Goal: Information Seeking & Learning: Learn about a topic

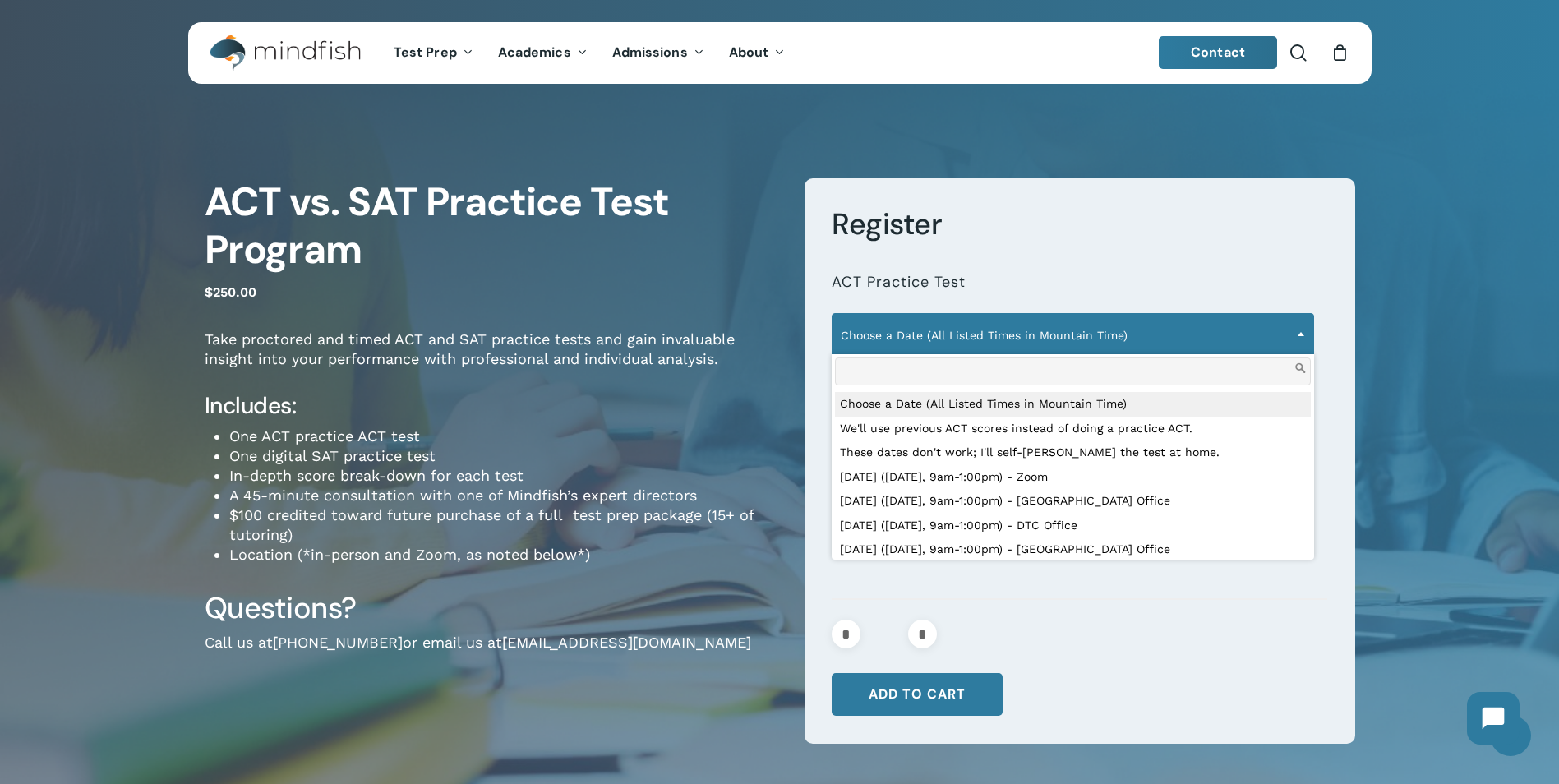
click at [1056, 333] on span "Choose a Date (All Listed Times in Mountain Time)" at bounding box center [1073, 334] width 480 height 34
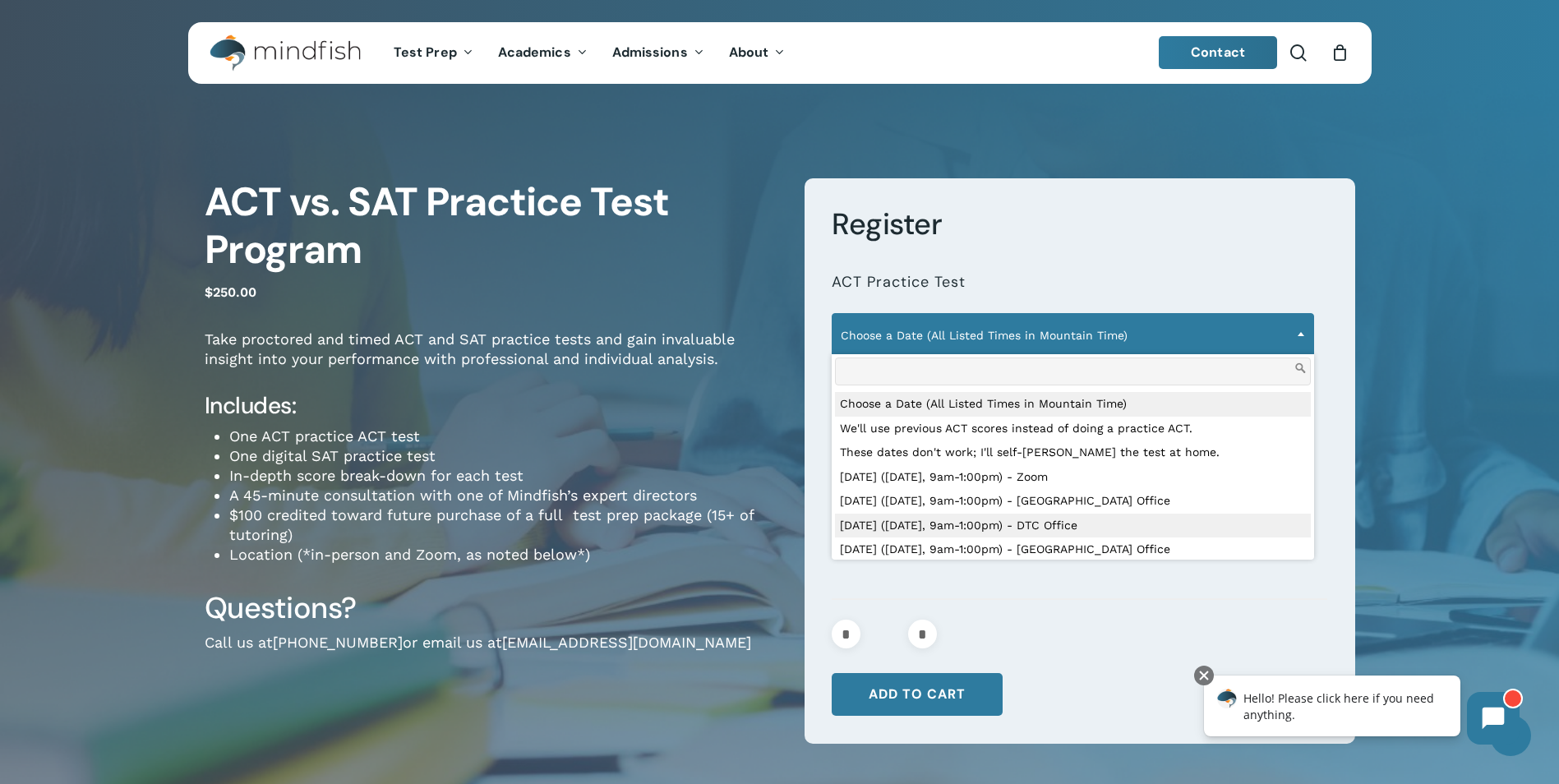
scroll to position [83, 0]
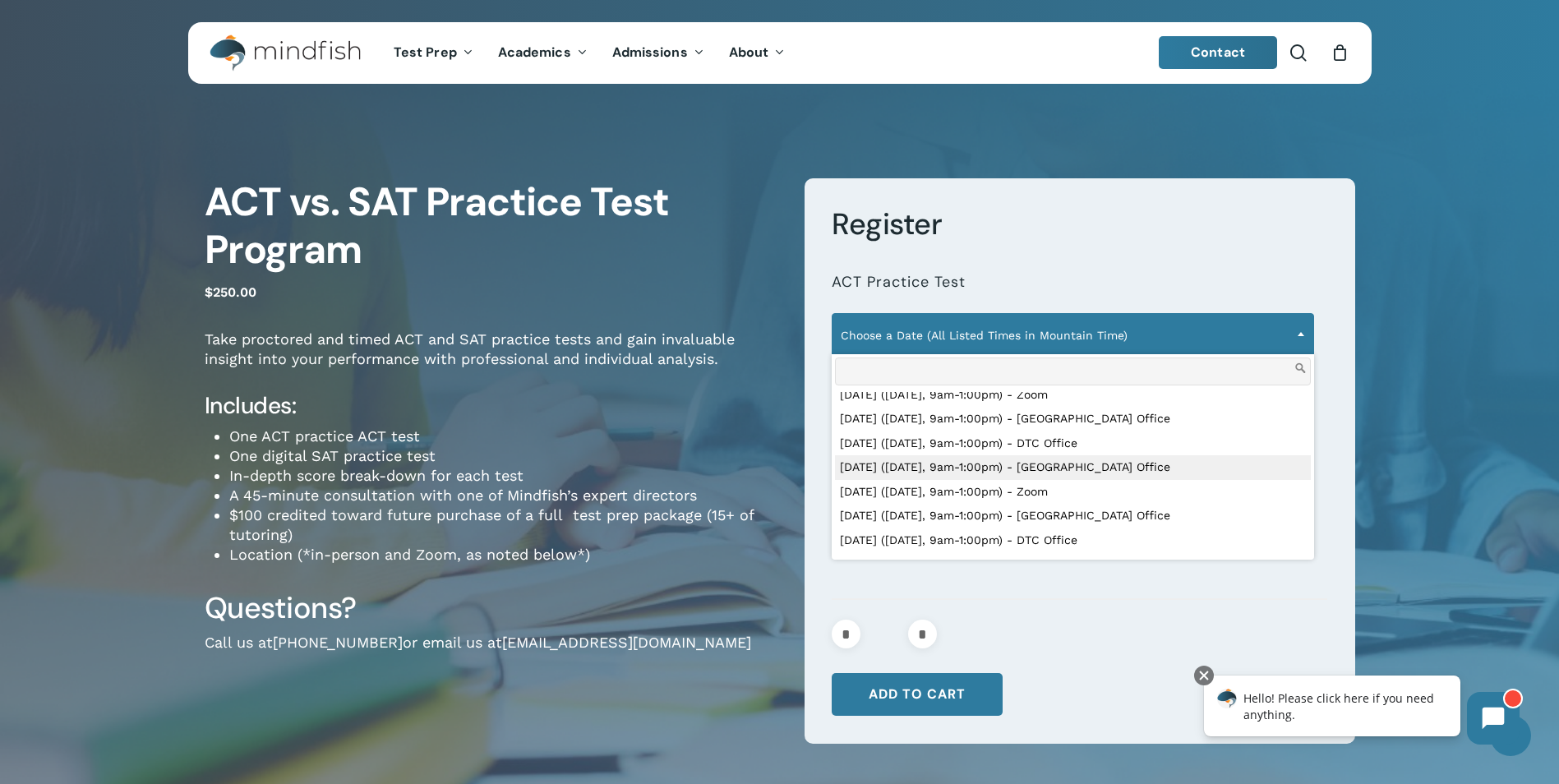
select select "**********"
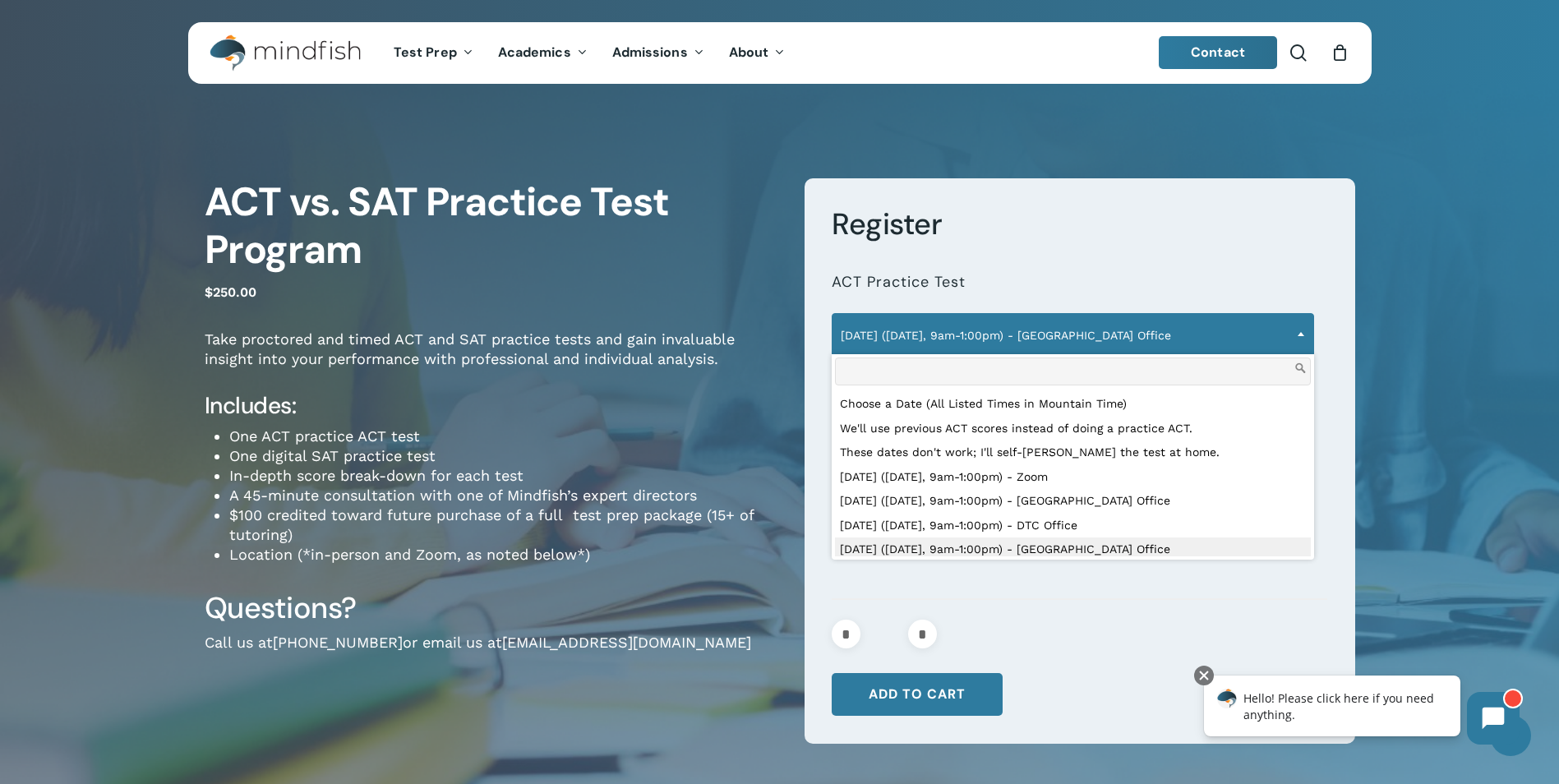
click at [1109, 345] on span "October 11 (Saturday, 9am-1:00pm) - Boise Office" at bounding box center [1073, 334] width 480 height 34
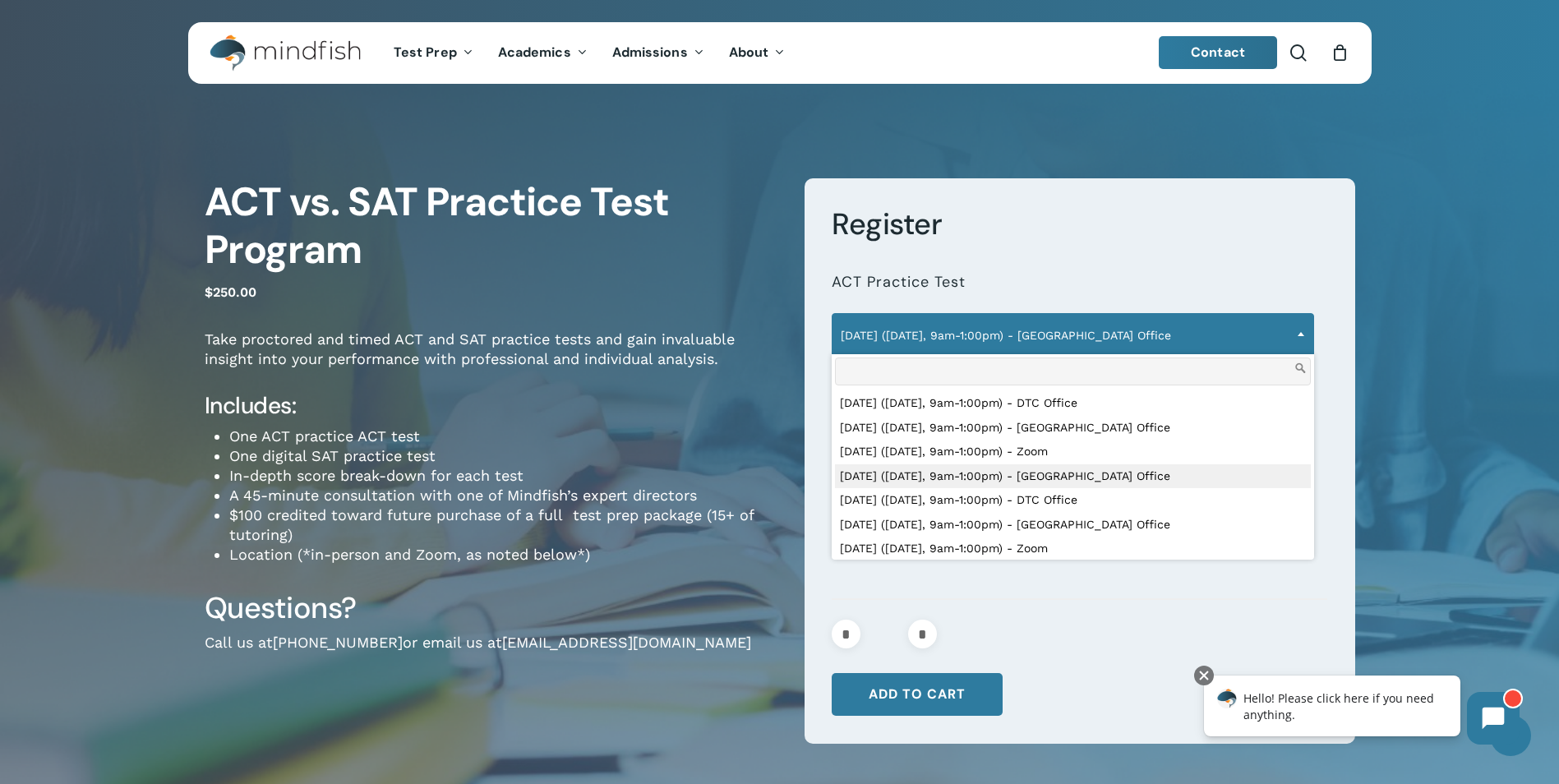
scroll to position [368, 0]
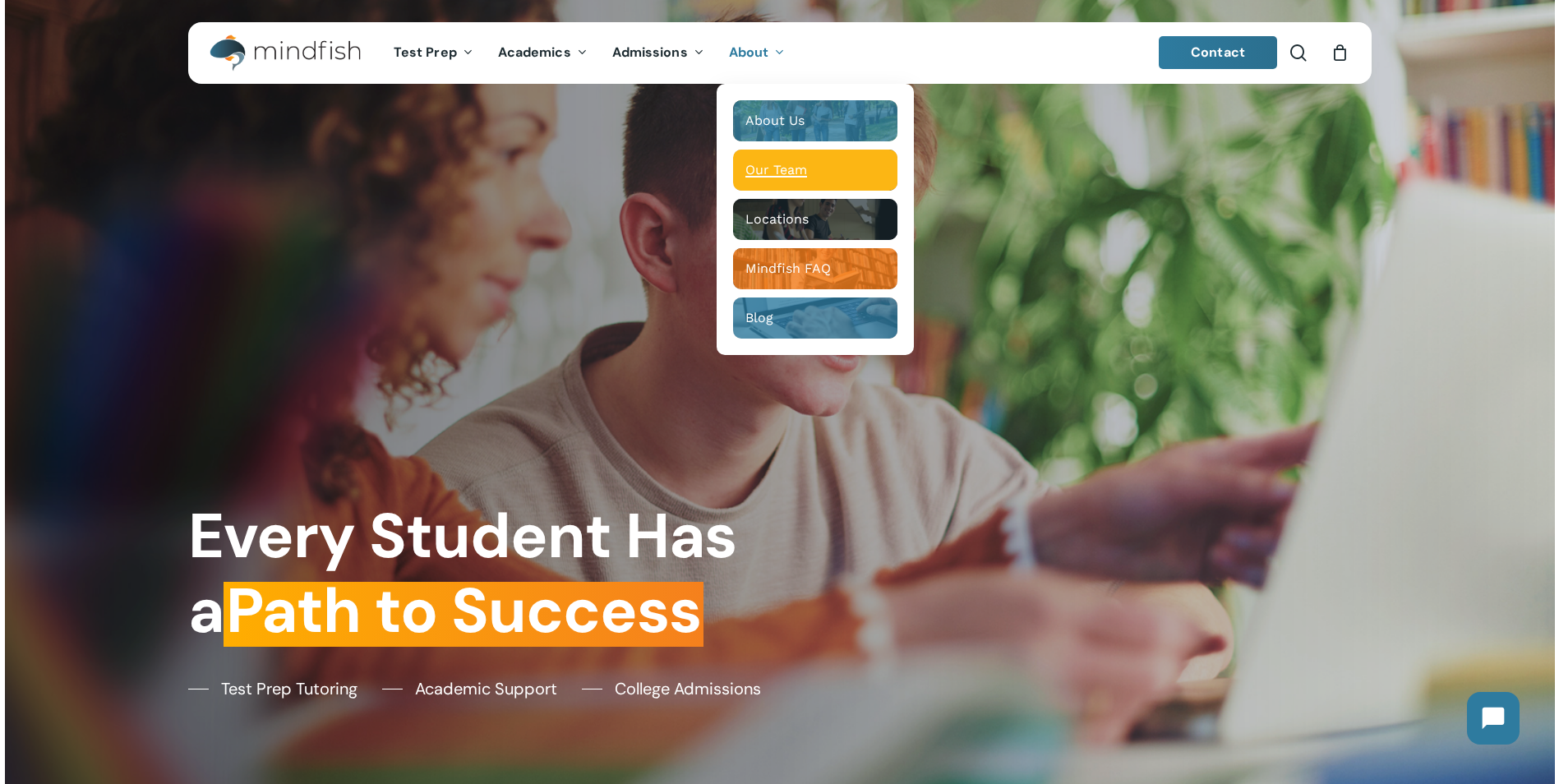
click at [759, 172] on span "Our Team" at bounding box center [776, 169] width 62 height 16
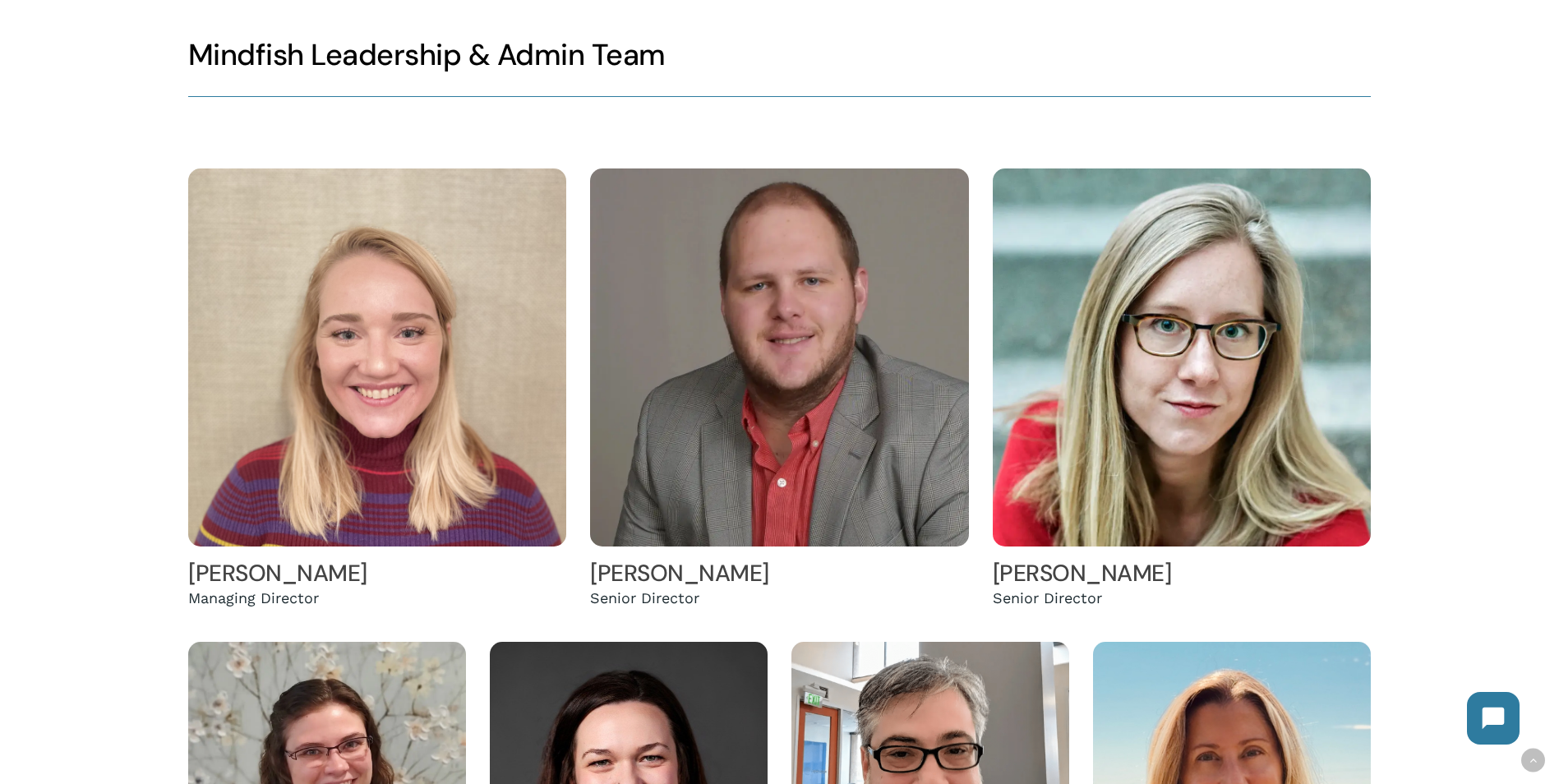
scroll to position [411, 0]
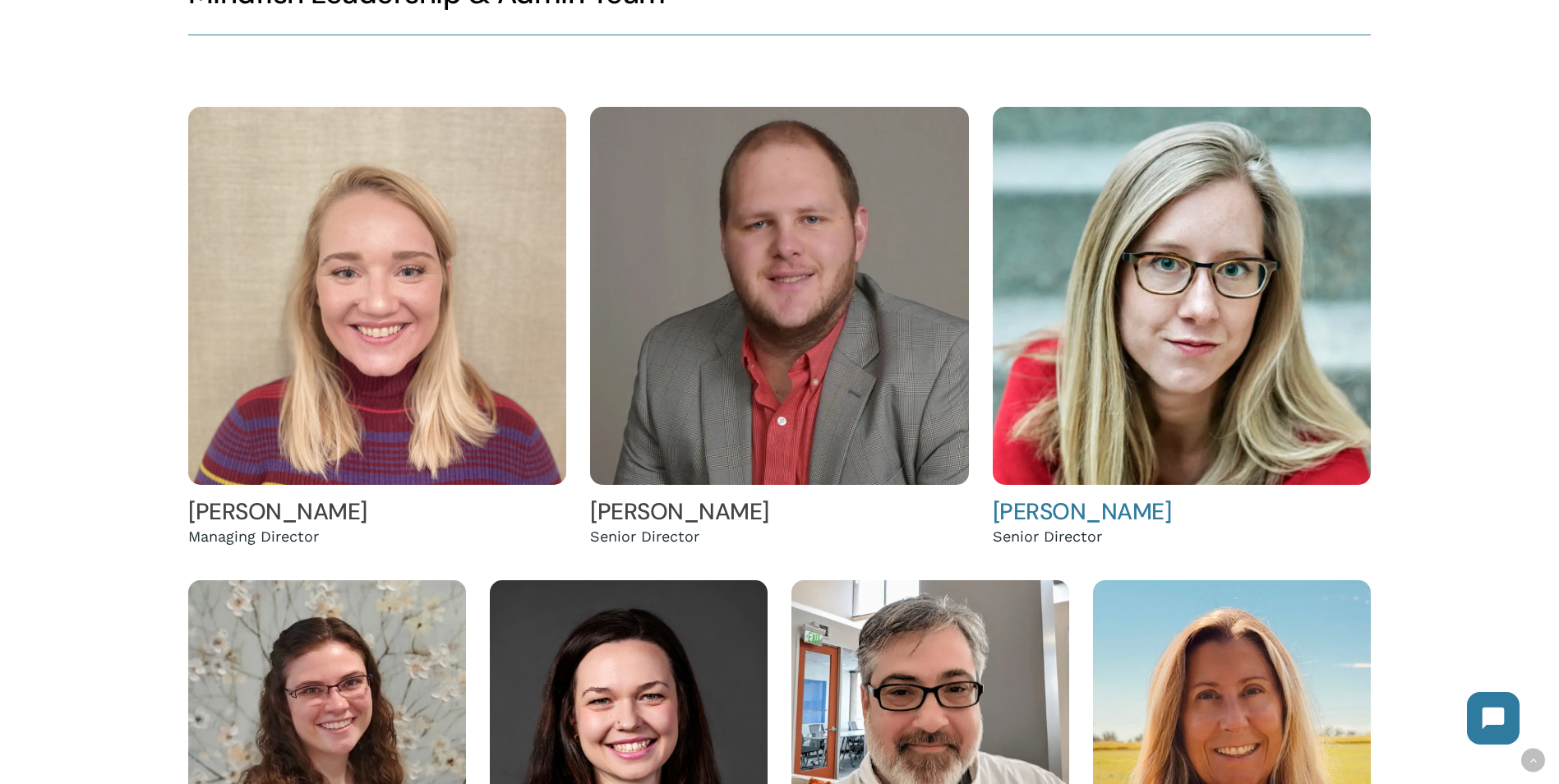
click at [1081, 435] on img at bounding box center [1181, 296] width 378 height 379
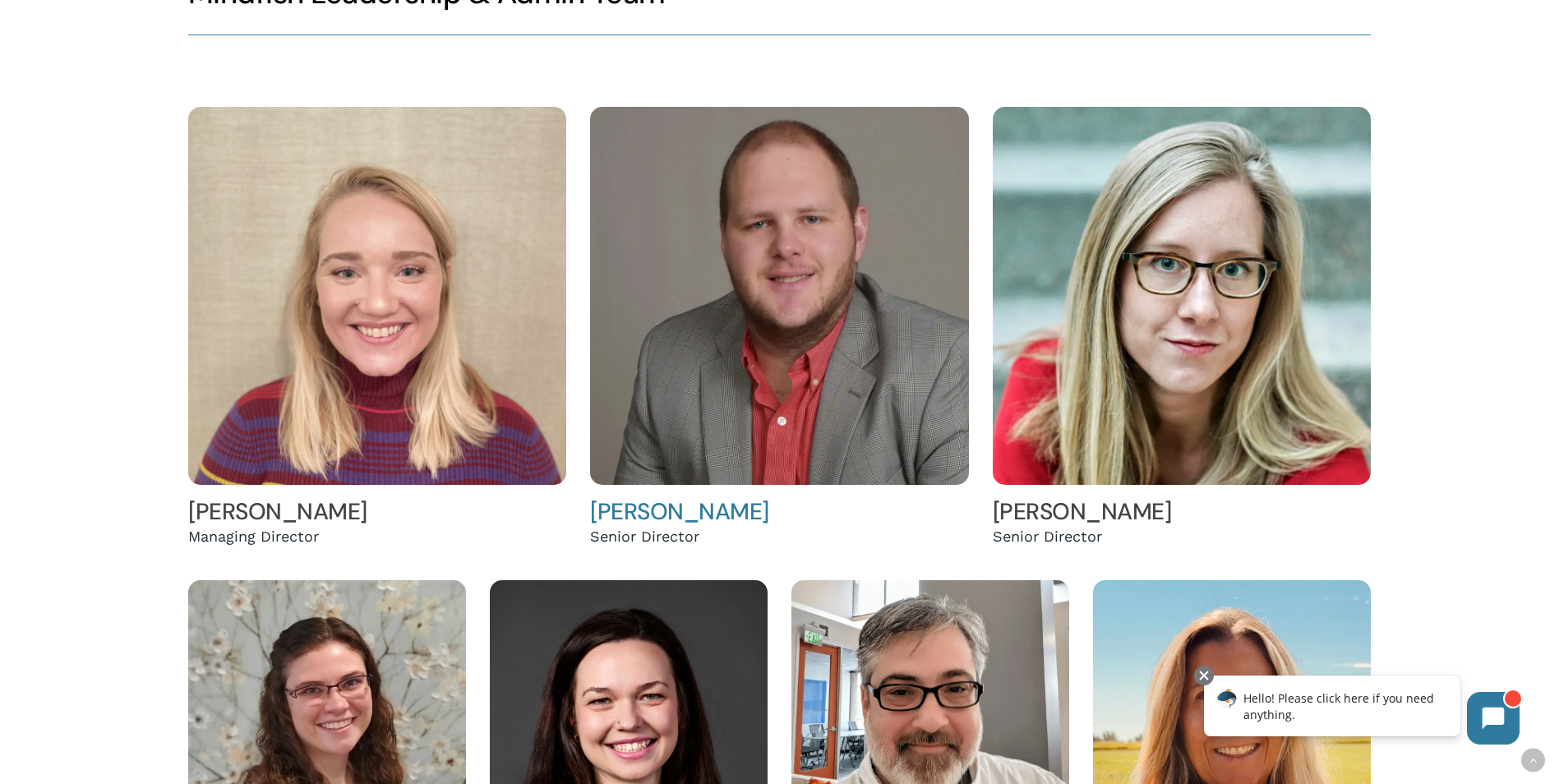
click at [699, 384] on img at bounding box center [778, 295] width 378 height 378
click at [380, 301] on img at bounding box center [377, 295] width 378 height 378
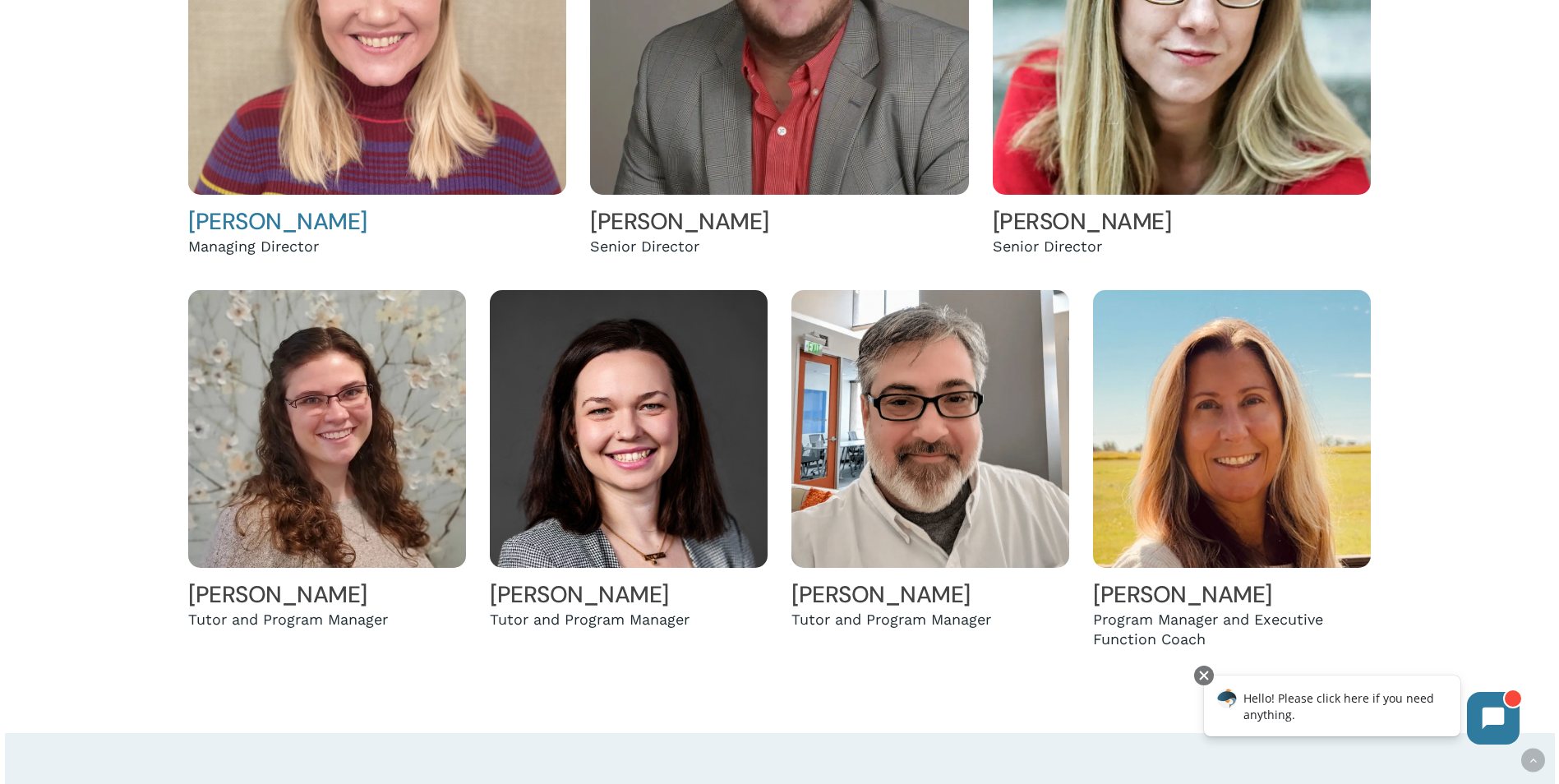
scroll to position [740, 0]
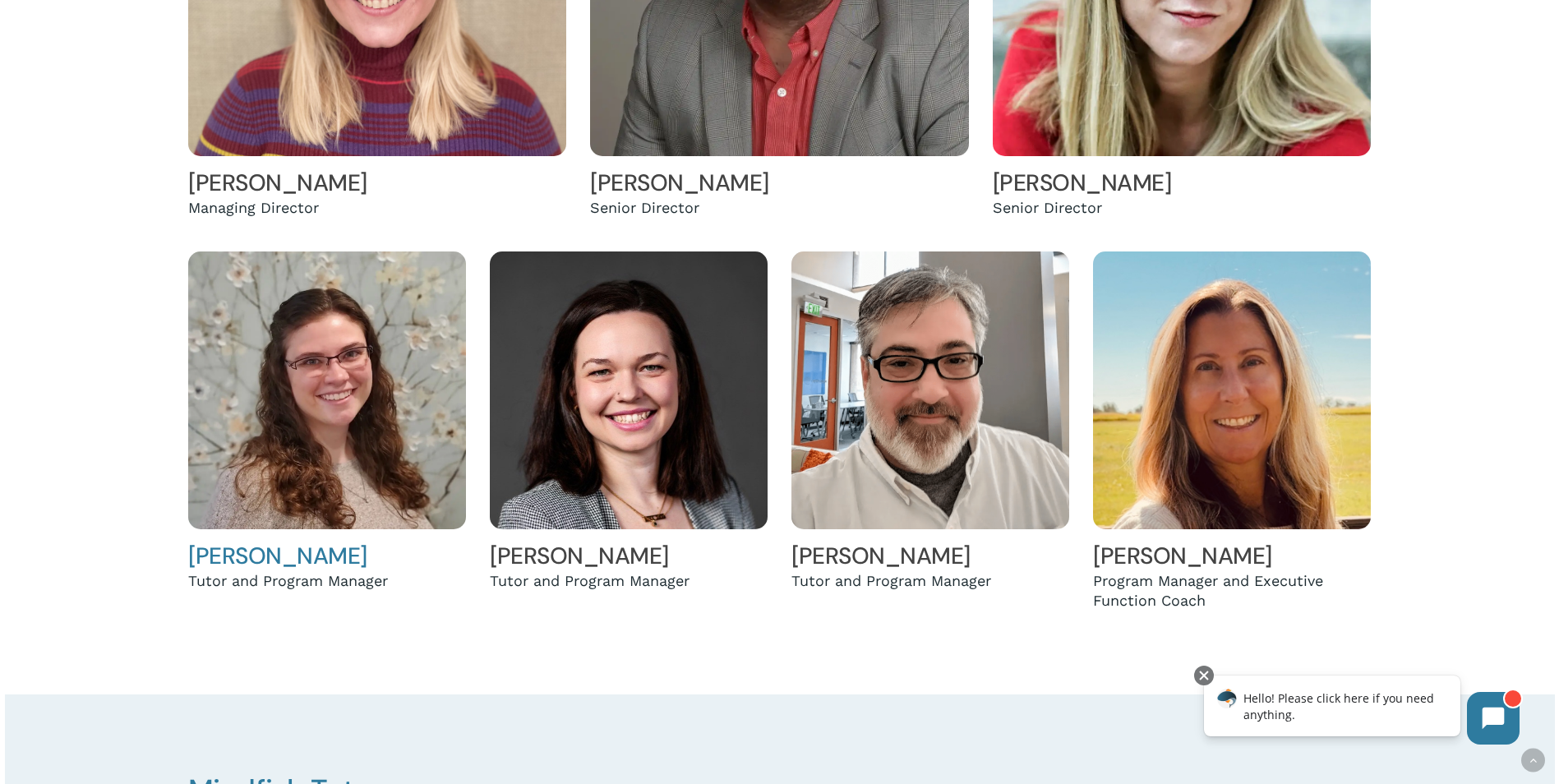
click at [315, 406] on img at bounding box center [327, 389] width 278 height 278
click at [642, 486] on img at bounding box center [628, 389] width 278 height 278
click at [1238, 461] on img at bounding box center [1231, 389] width 278 height 278
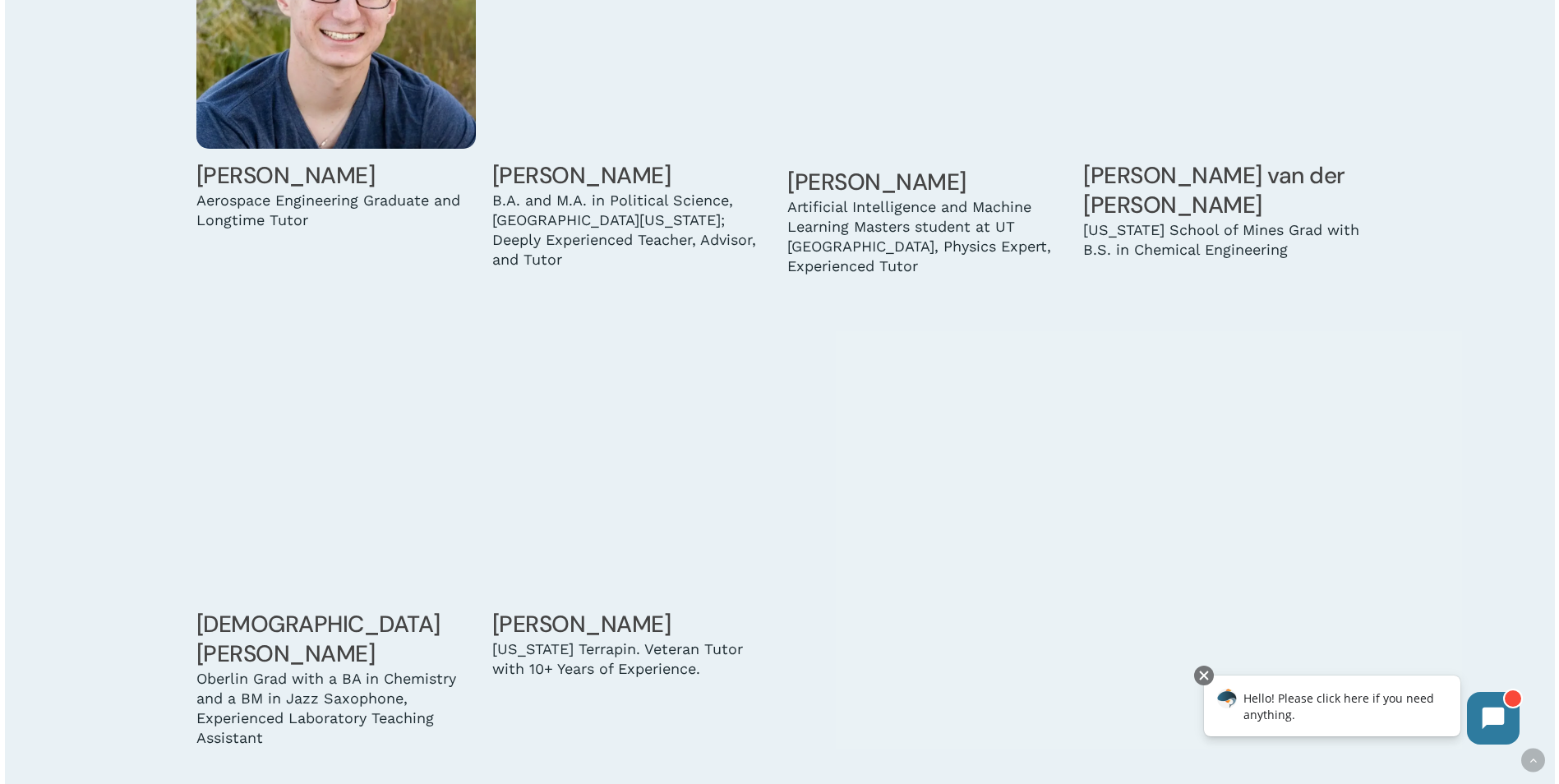
scroll to position [5340, 0]
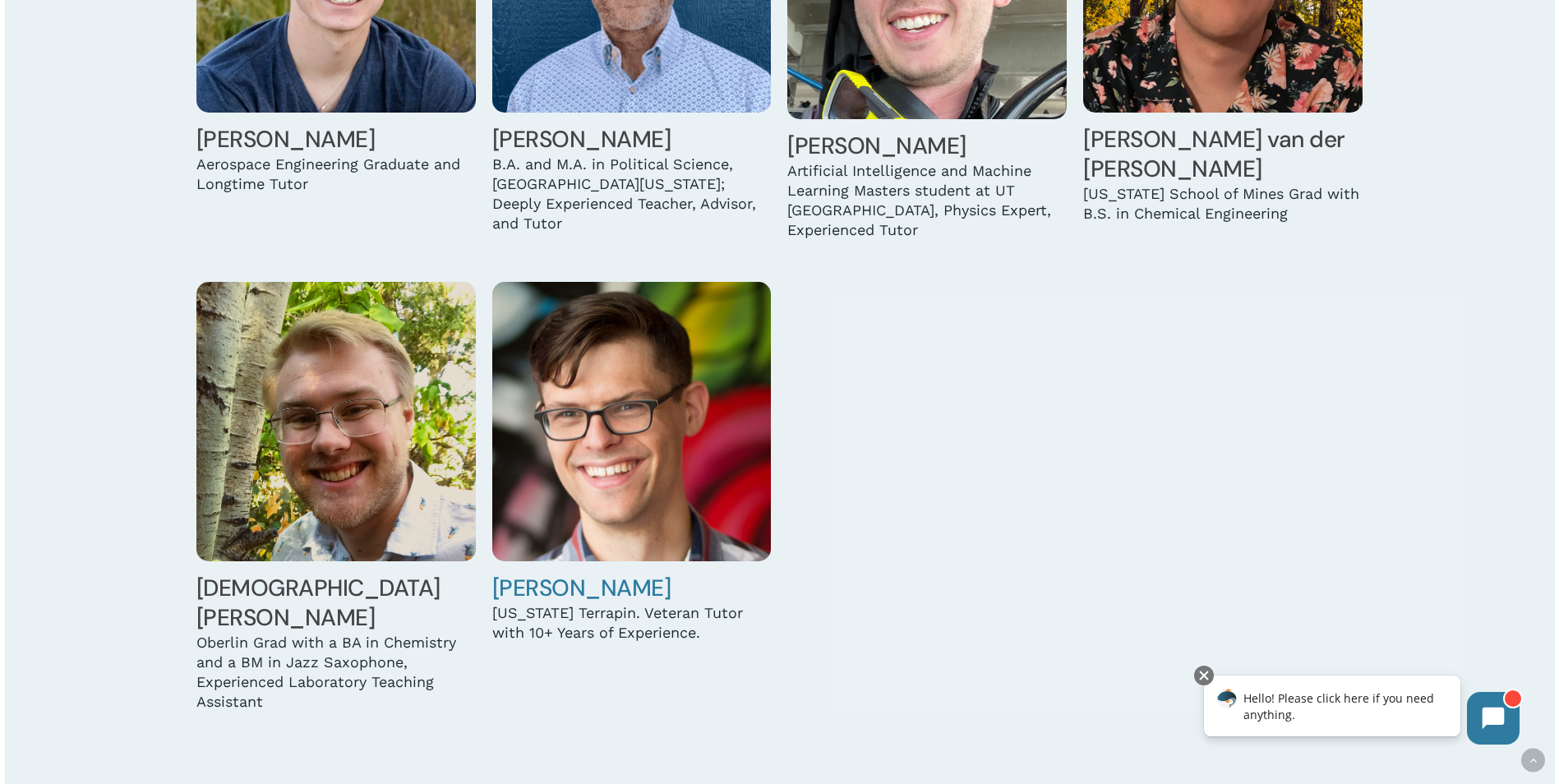
click at [747, 398] on img at bounding box center [631, 421] width 279 height 279
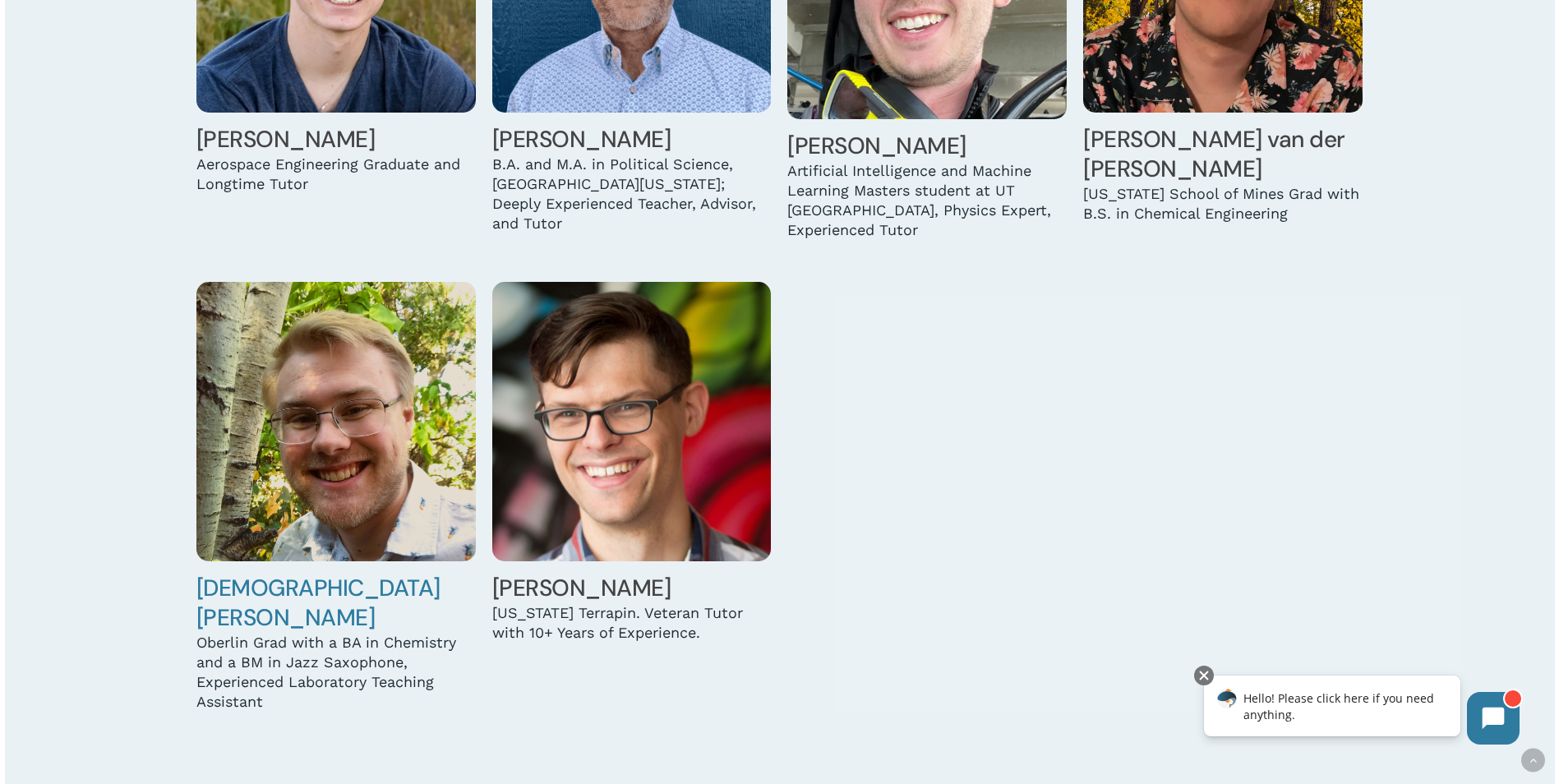
click at [309, 458] on img at bounding box center [335, 421] width 279 height 279
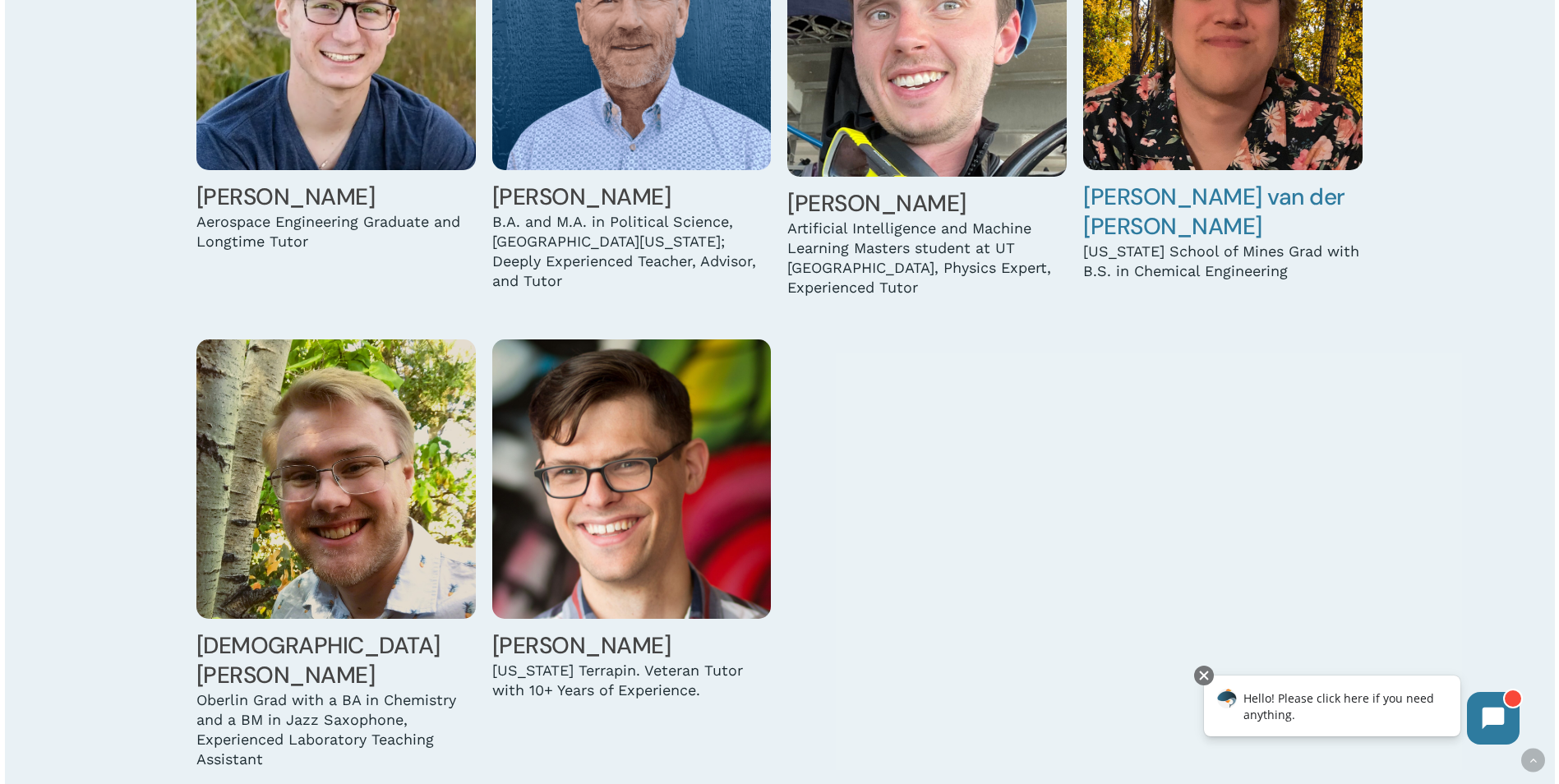
scroll to position [5093, 0]
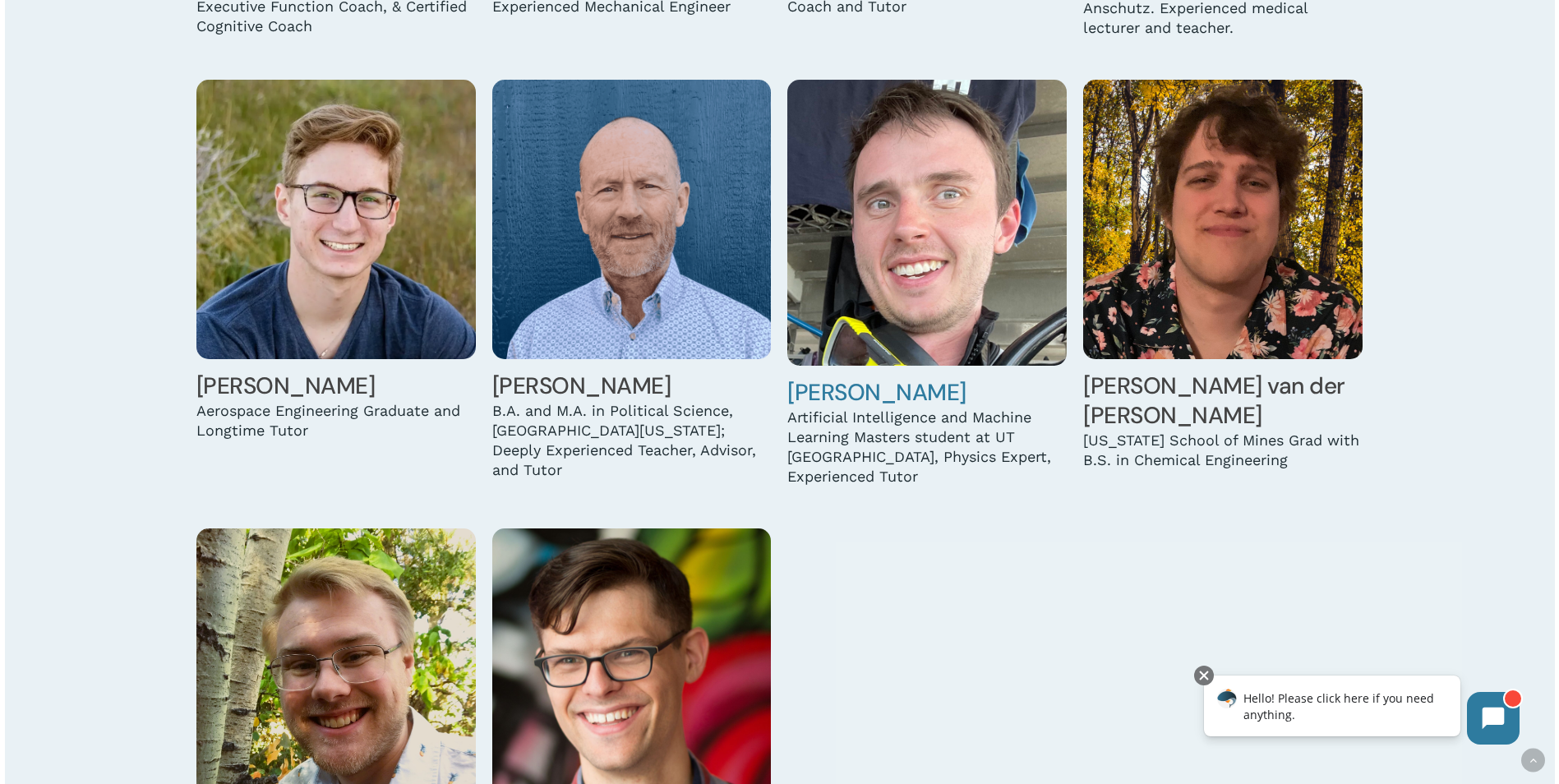
click at [993, 204] on img at bounding box center [927, 223] width 279 height 286
click at [622, 225] on img at bounding box center [631, 219] width 279 height 279
click at [346, 167] on img at bounding box center [335, 219] width 279 height 279
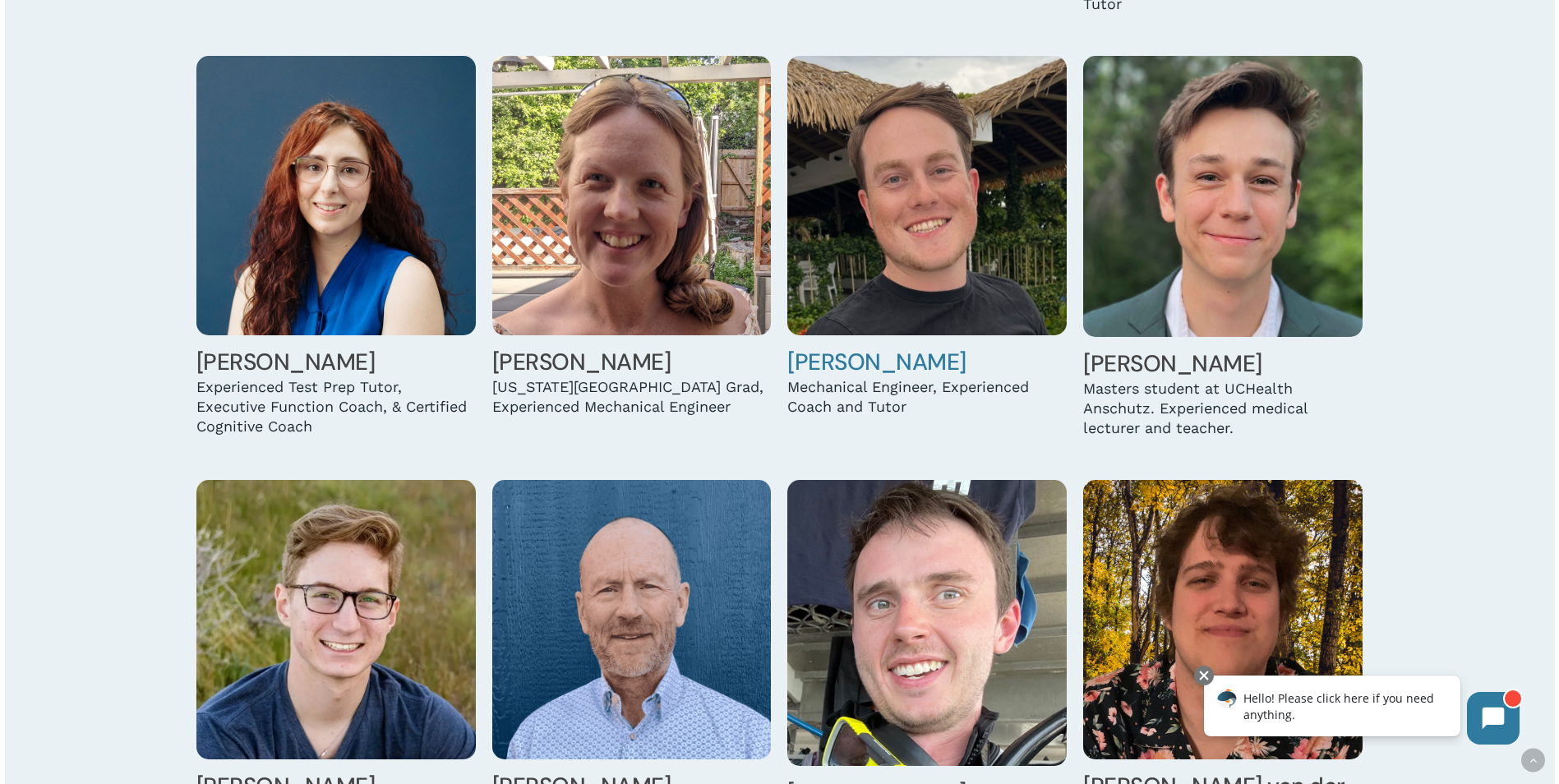
scroll to position [4683, 0]
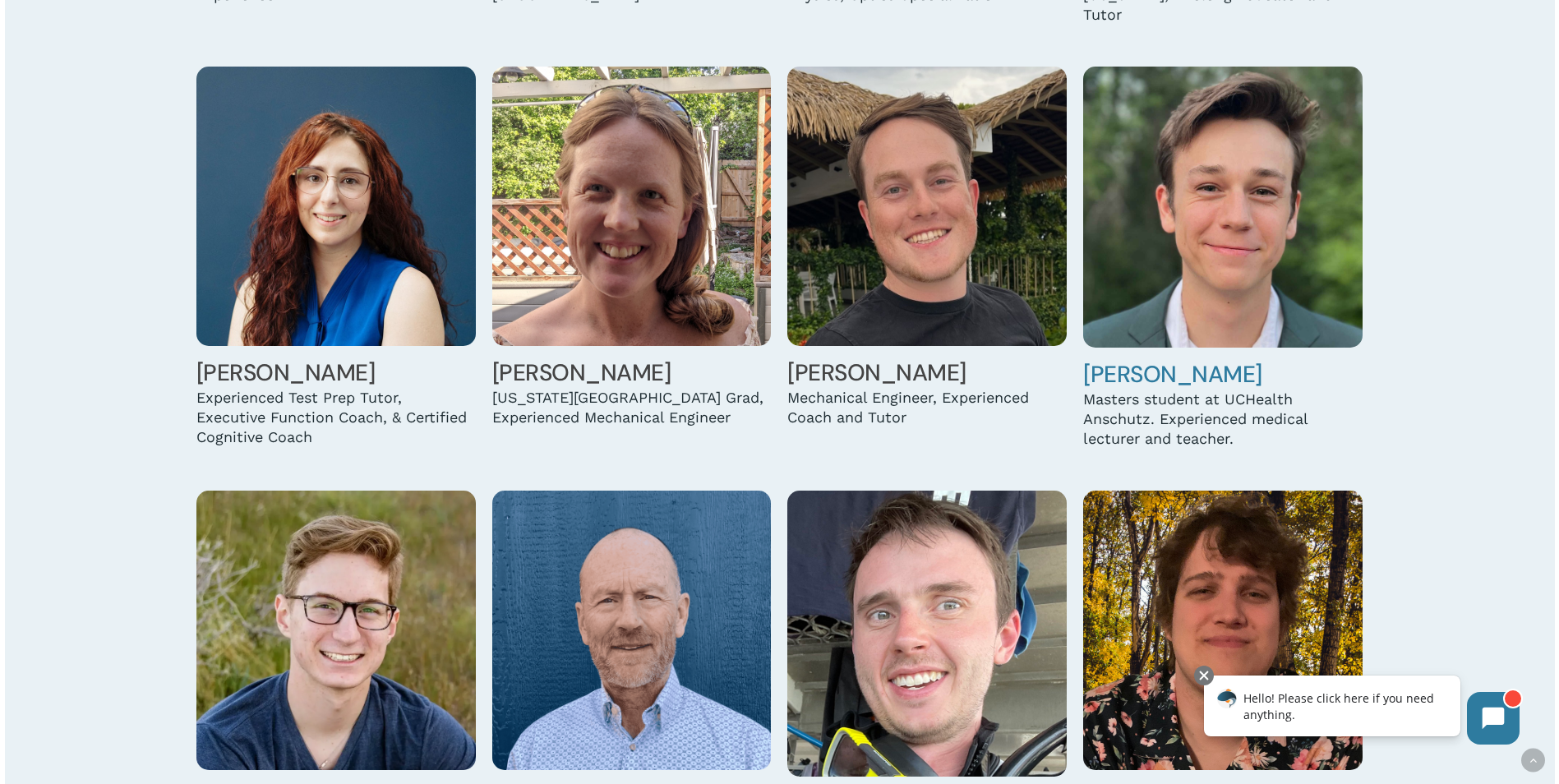
click at [1234, 226] on img at bounding box center [1222, 207] width 279 height 281
click at [843, 188] on img at bounding box center [927, 206] width 279 height 279
click at [592, 145] on img at bounding box center [631, 206] width 279 height 279
click at [278, 225] on img at bounding box center [335, 206] width 279 height 279
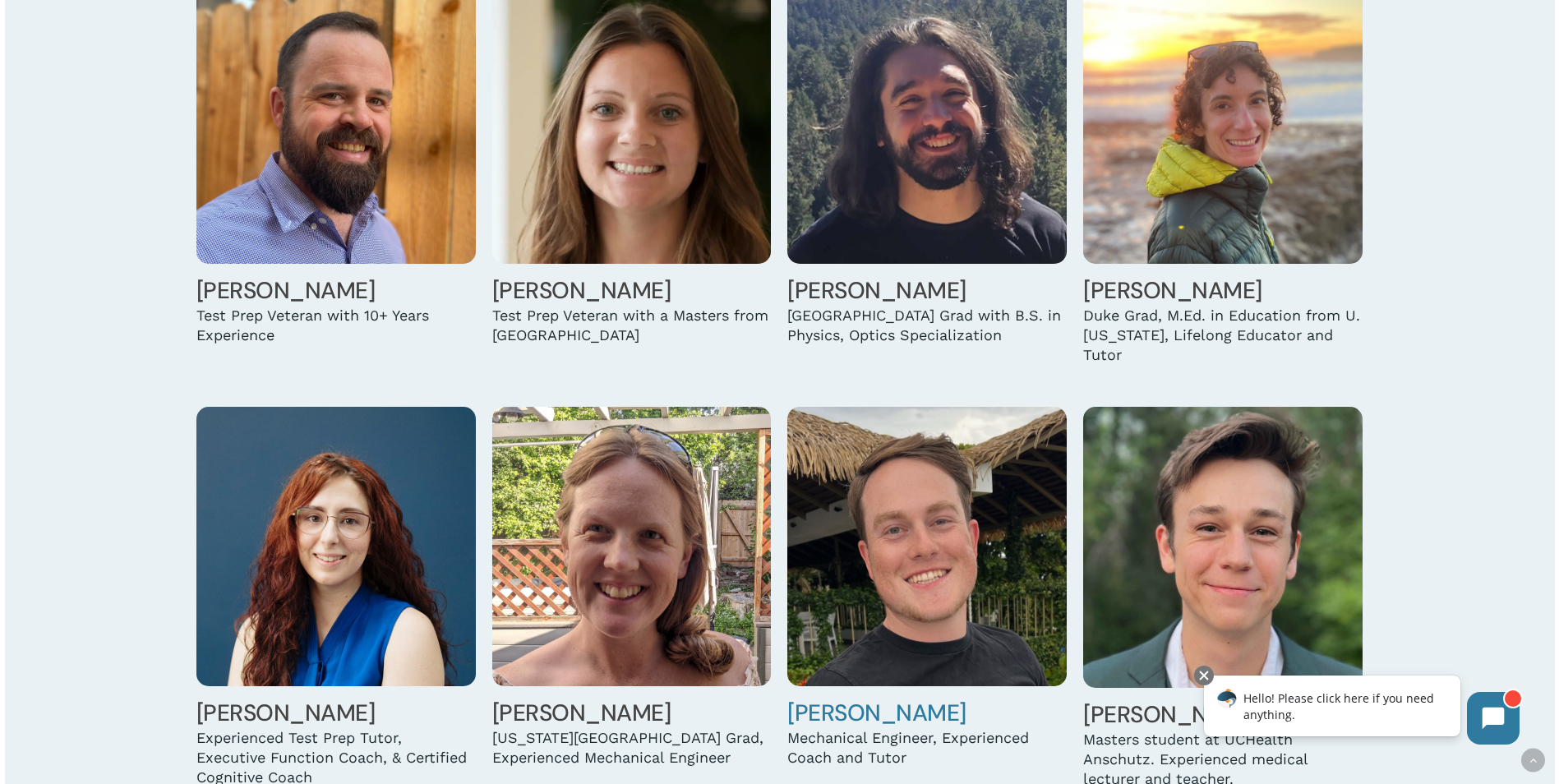
scroll to position [4272, 0]
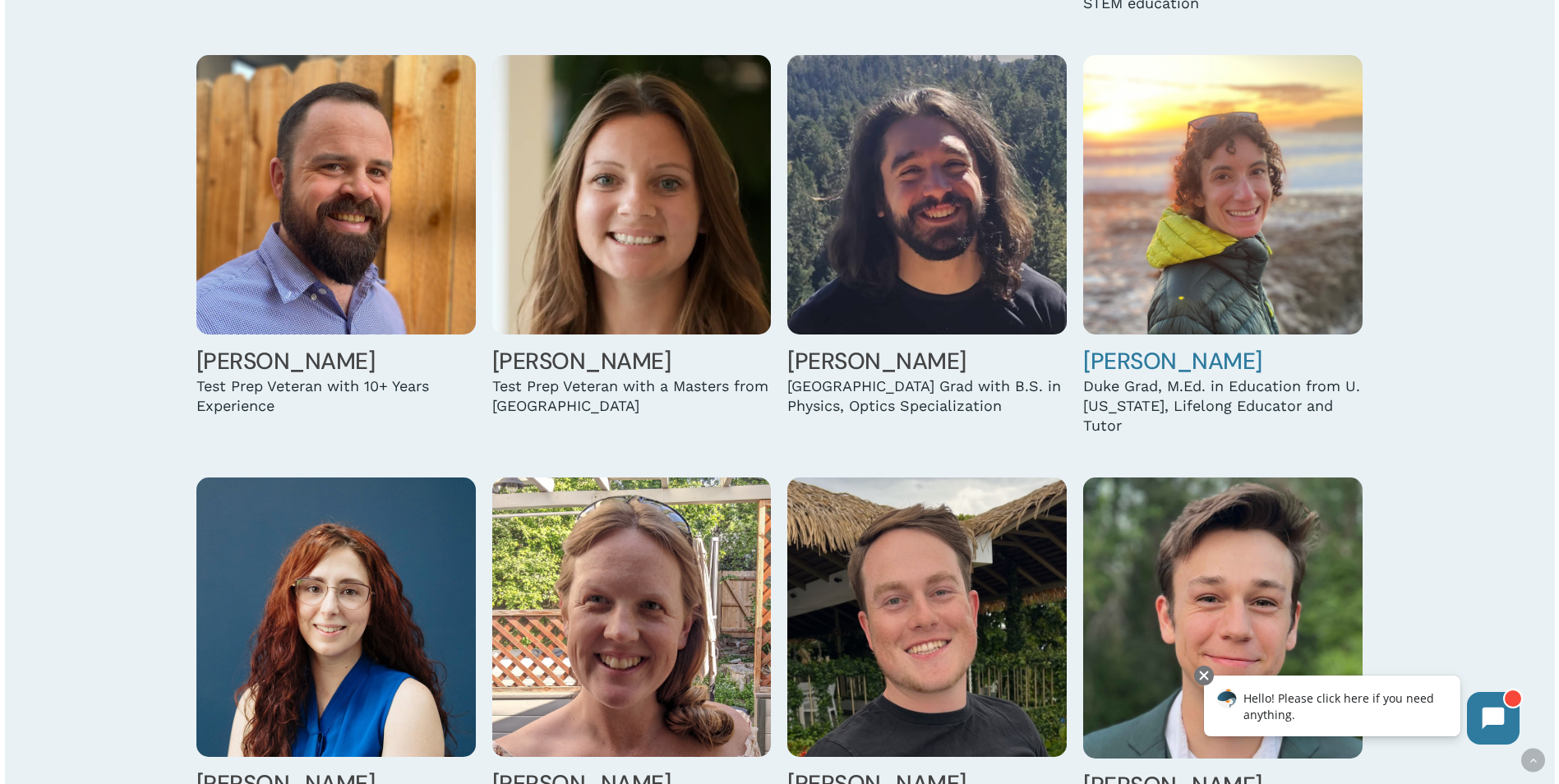
click at [1242, 222] on img at bounding box center [1222, 194] width 279 height 279
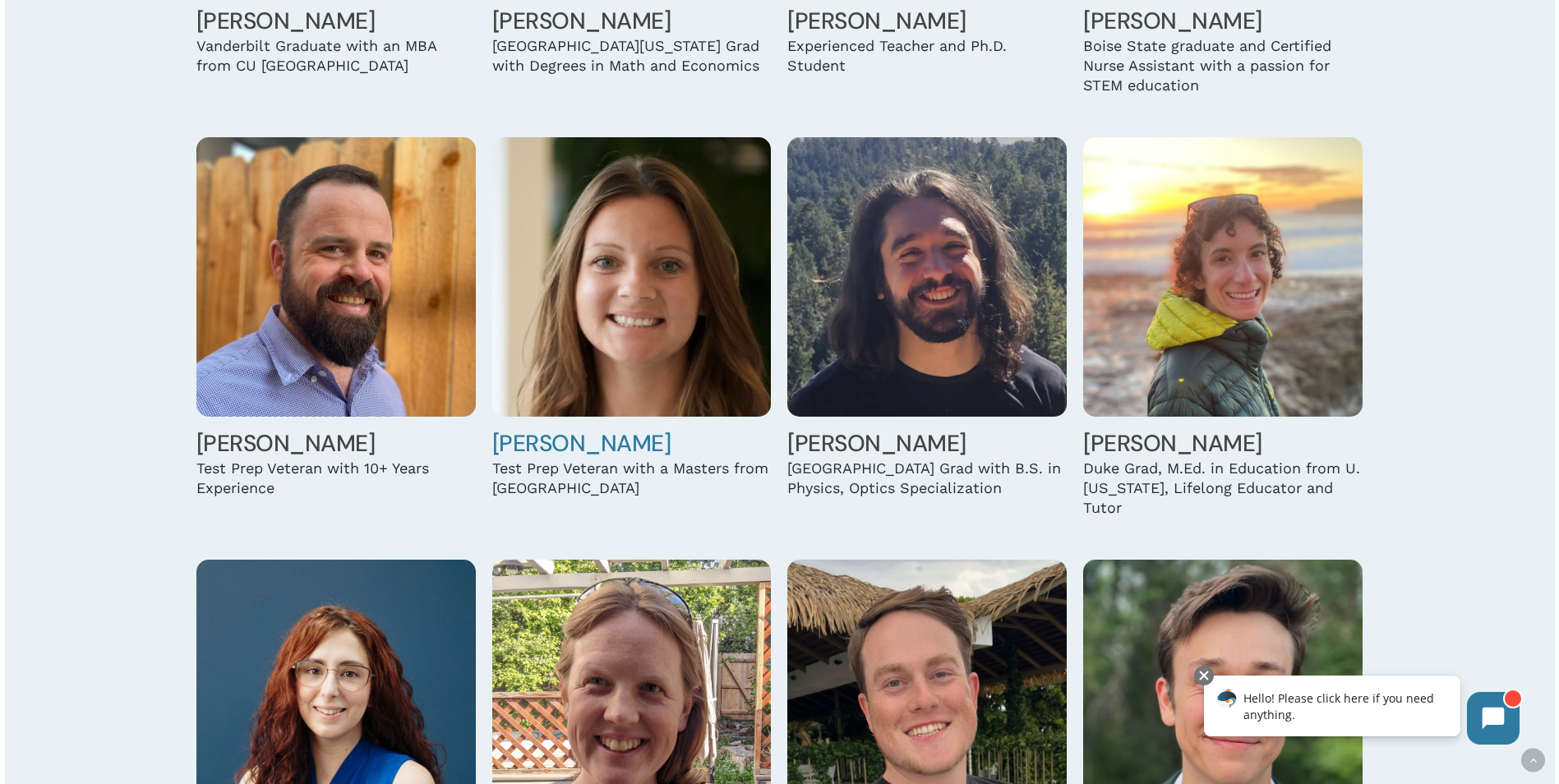
click at [581, 294] on img at bounding box center [631, 276] width 279 height 279
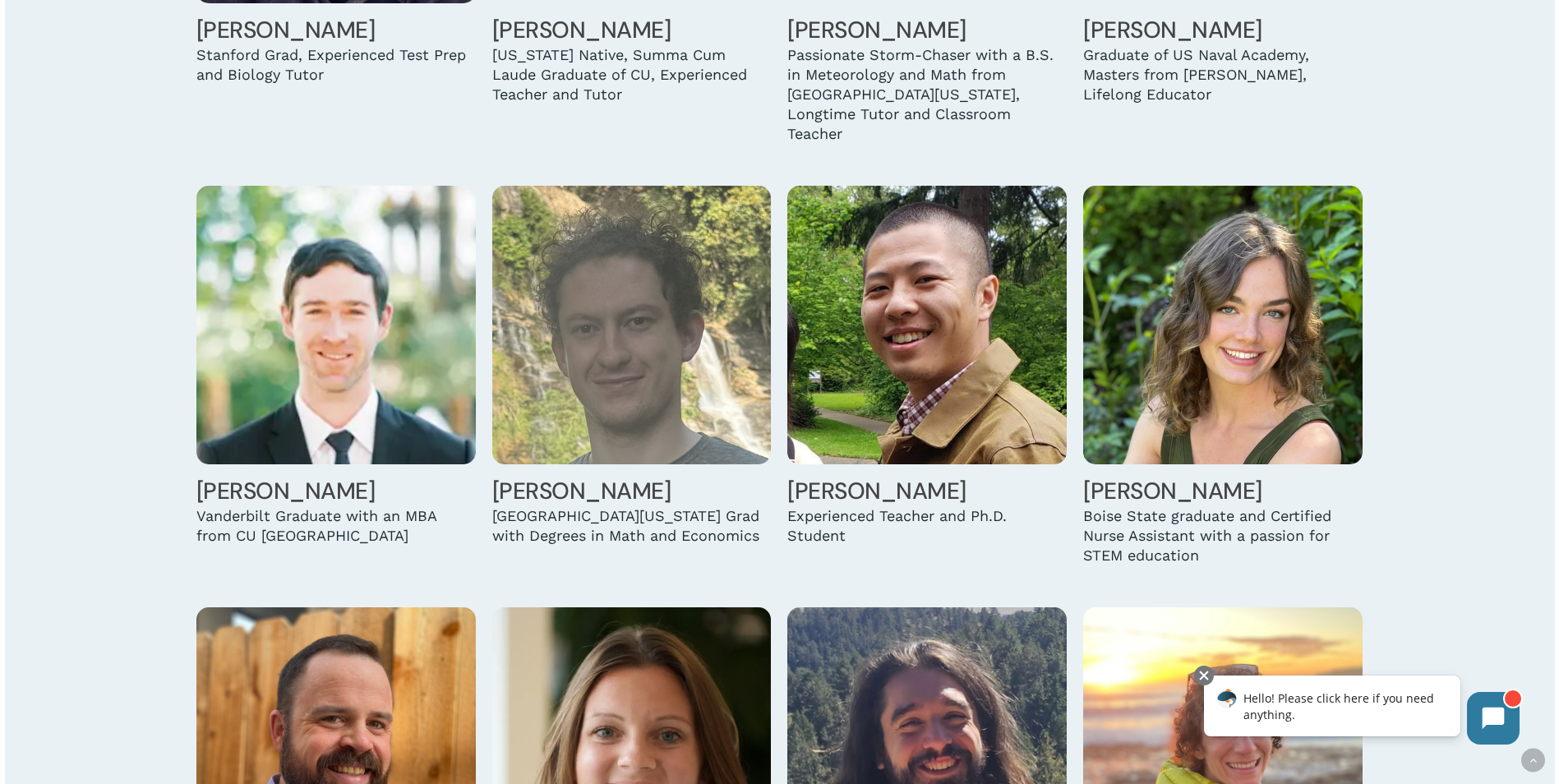
scroll to position [3697, 0]
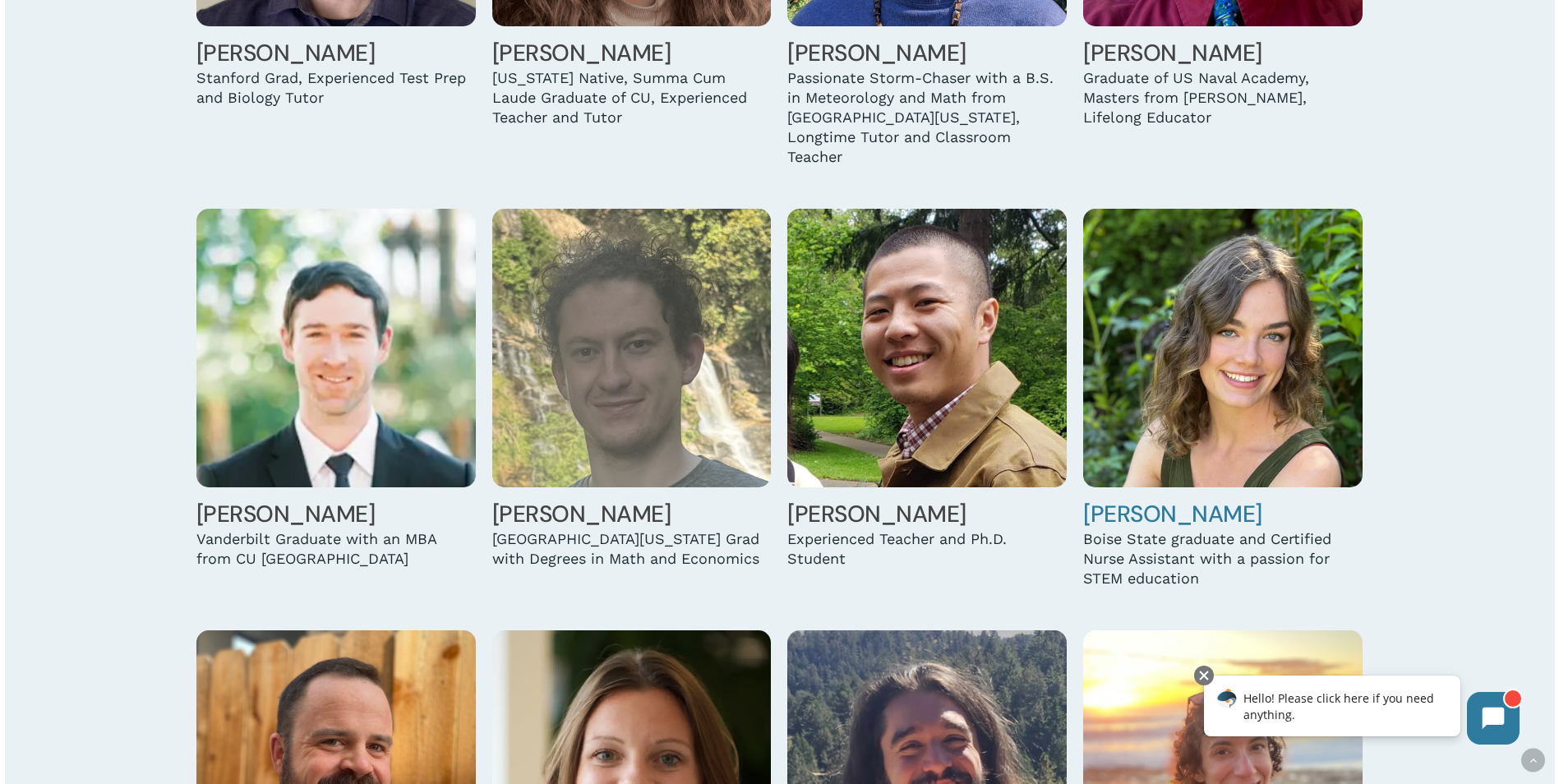
click at [1159, 410] on img at bounding box center [1222, 348] width 279 height 279
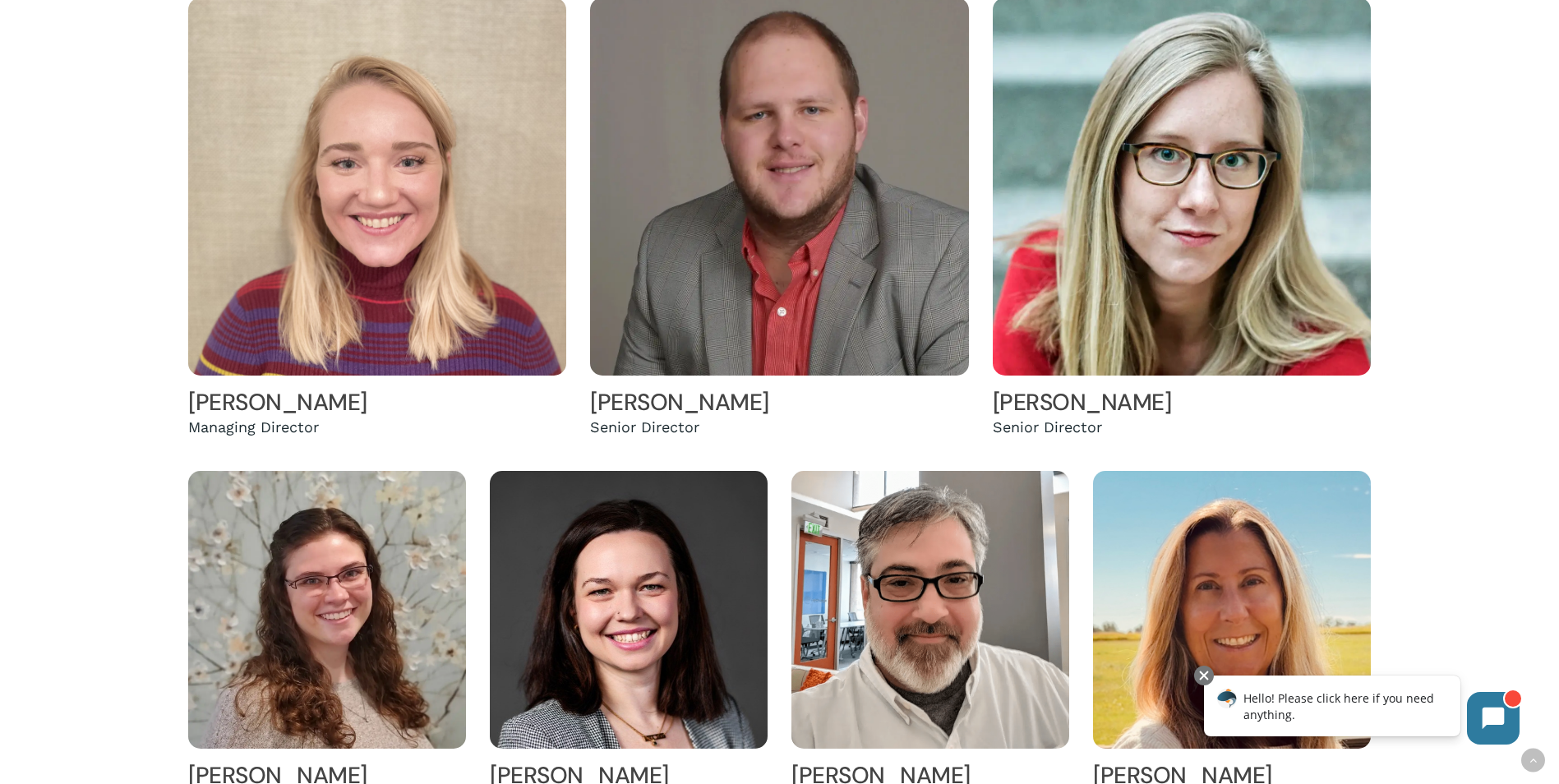
scroll to position [493, 0]
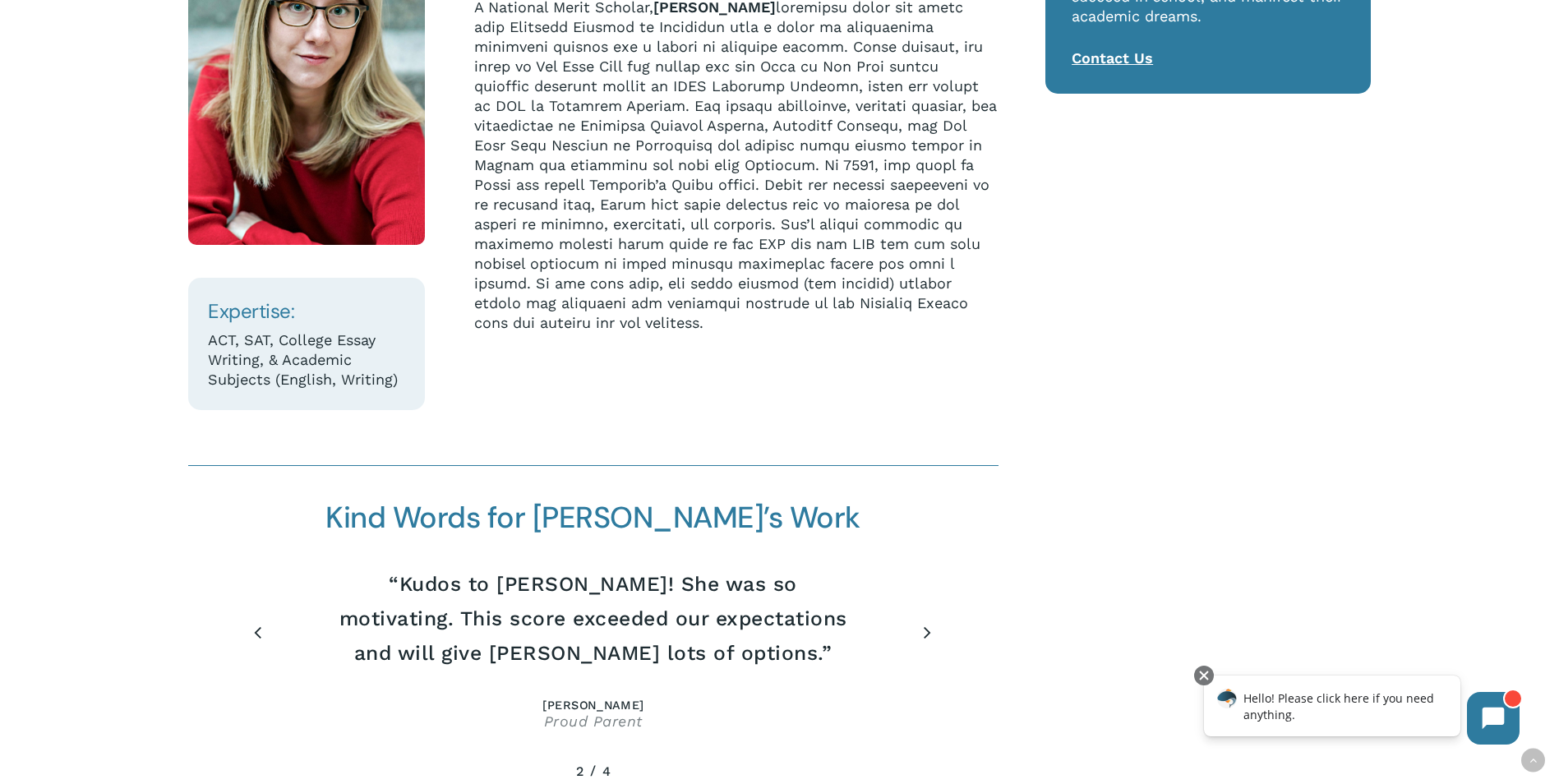
scroll to position [411, 0]
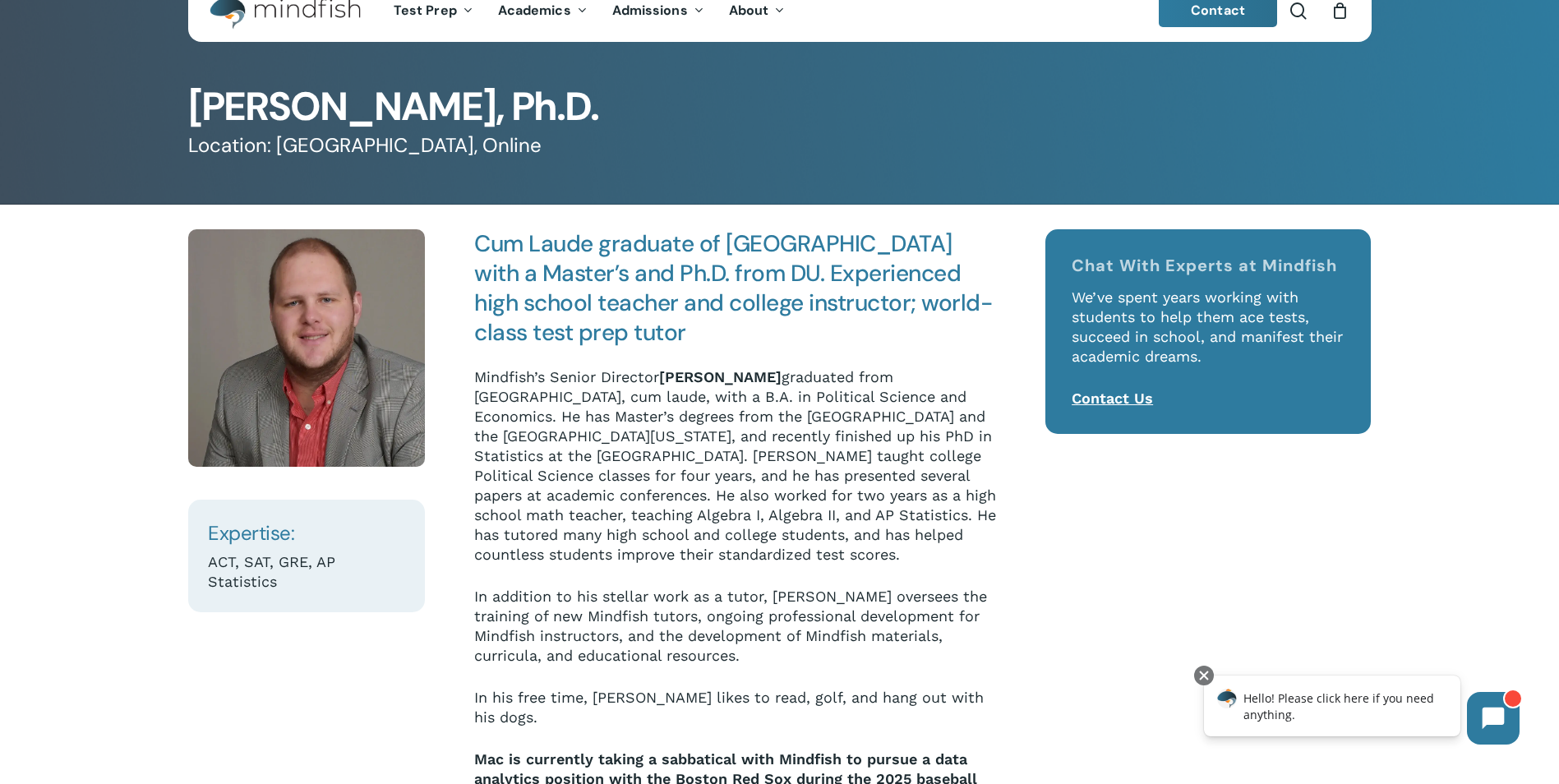
scroll to position [83, 0]
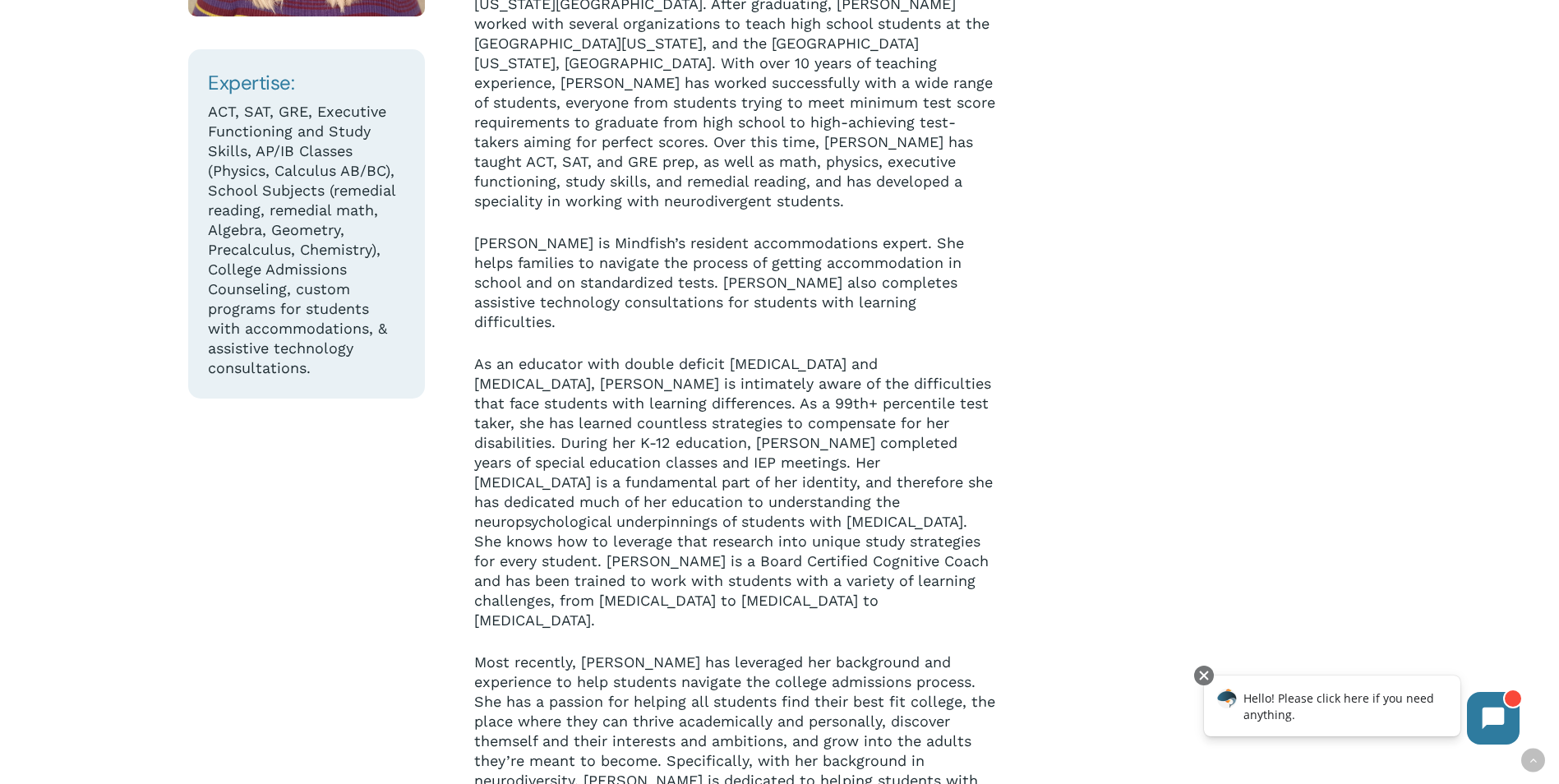
scroll to position [493, 0]
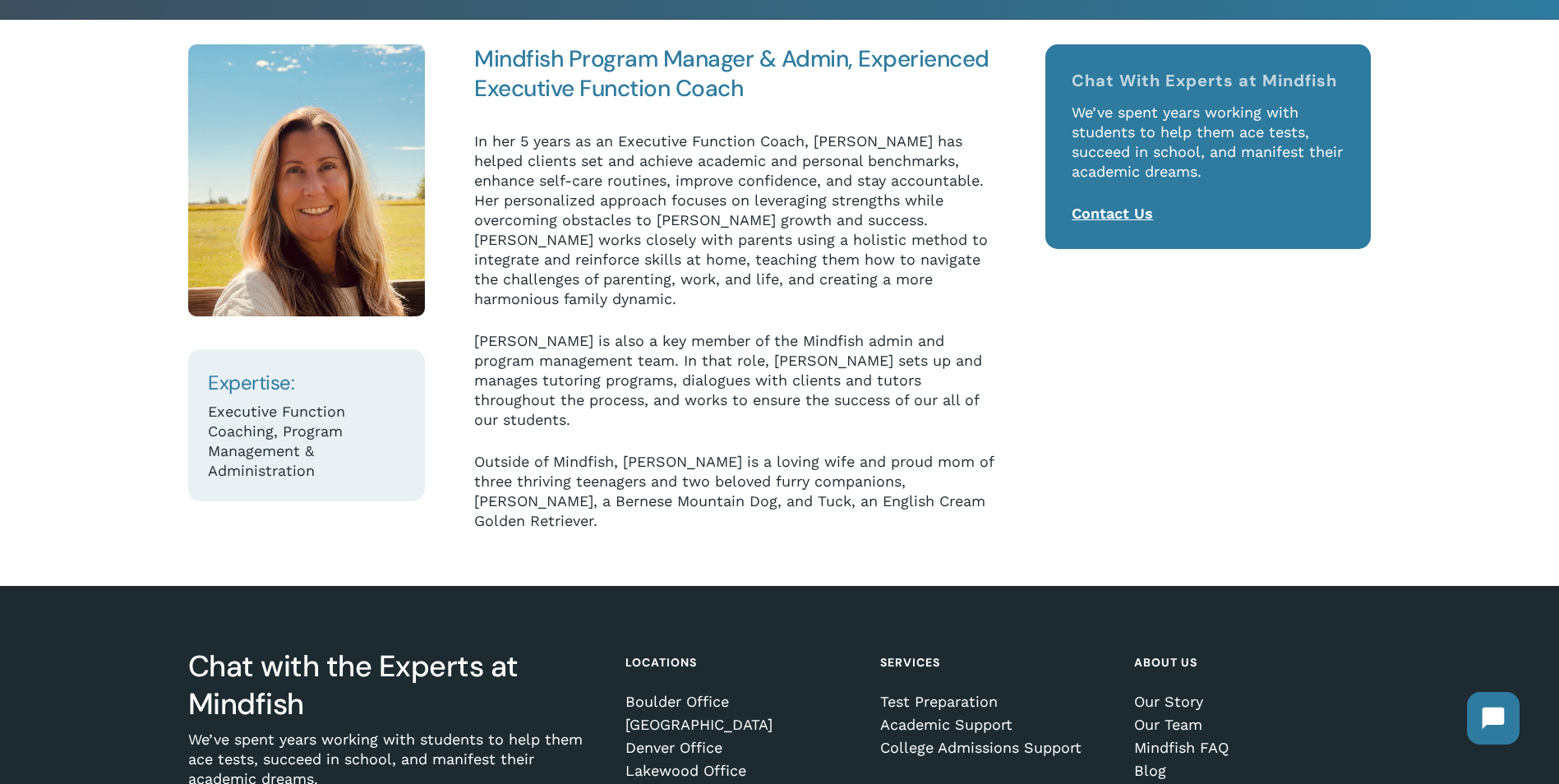
scroll to position [247, 0]
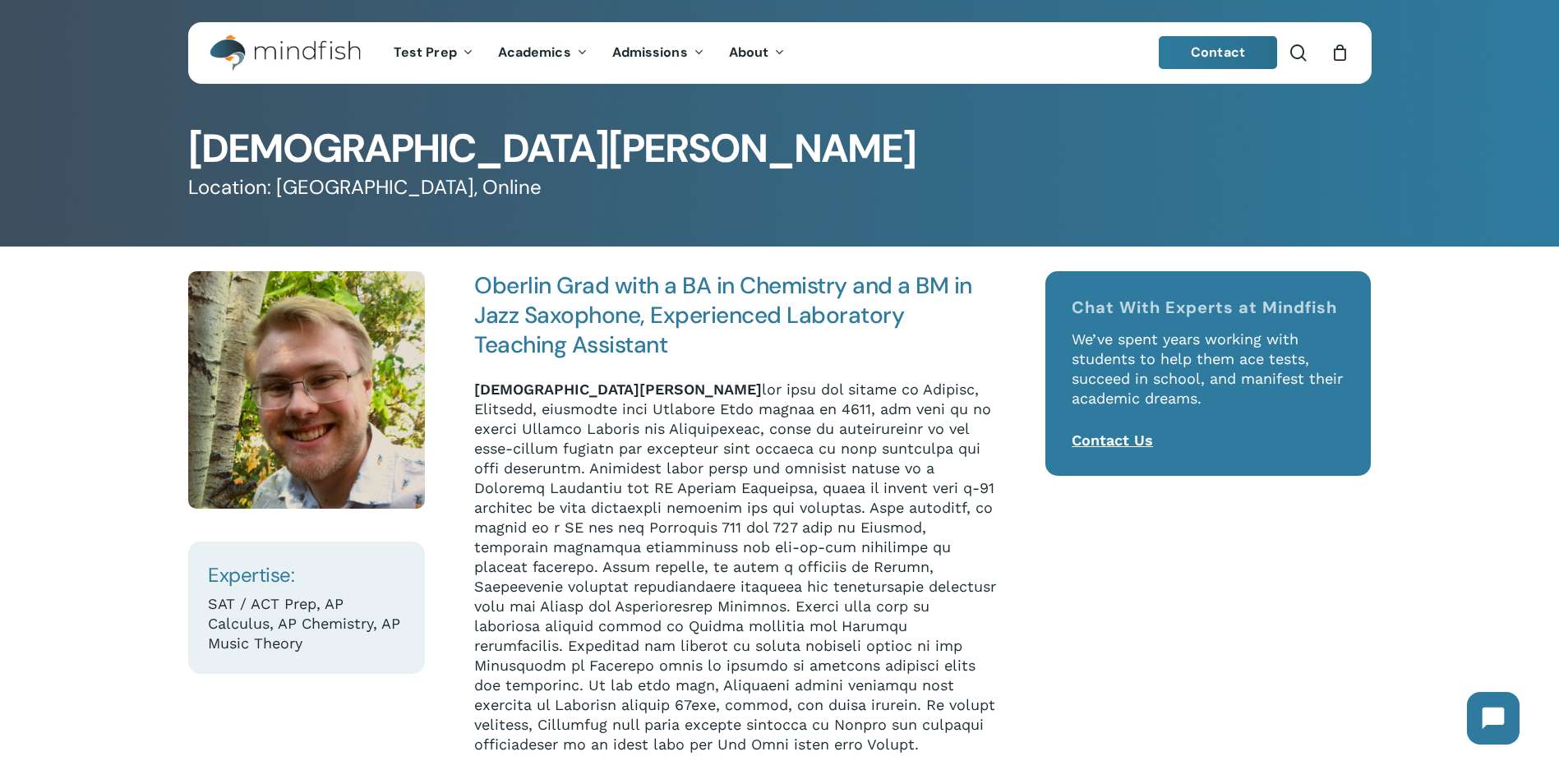
scroll to position [83, 0]
